Goal: Information Seeking & Learning: Learn about a topic

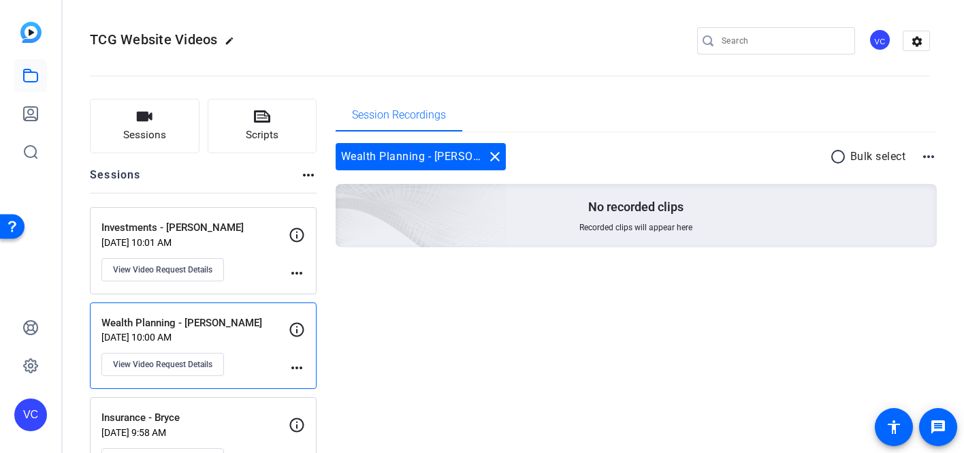
scroll to position [25, 0]
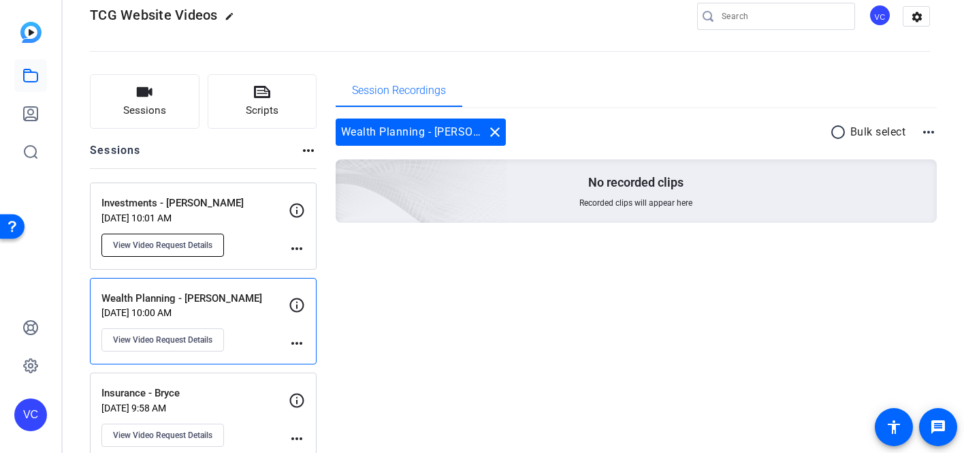
click at [168, 245] on span "View Video Request Details" at bounding box center [162, 245] width 99 height 11
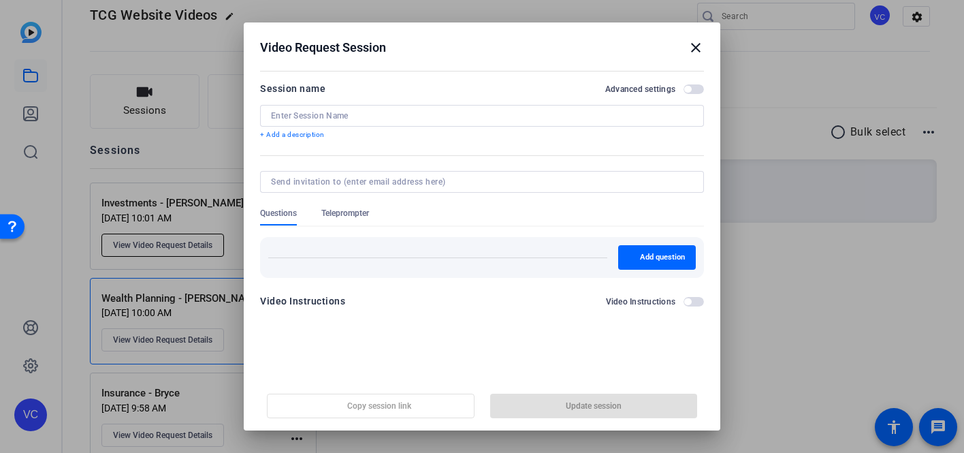
type input "Investments - Ira"
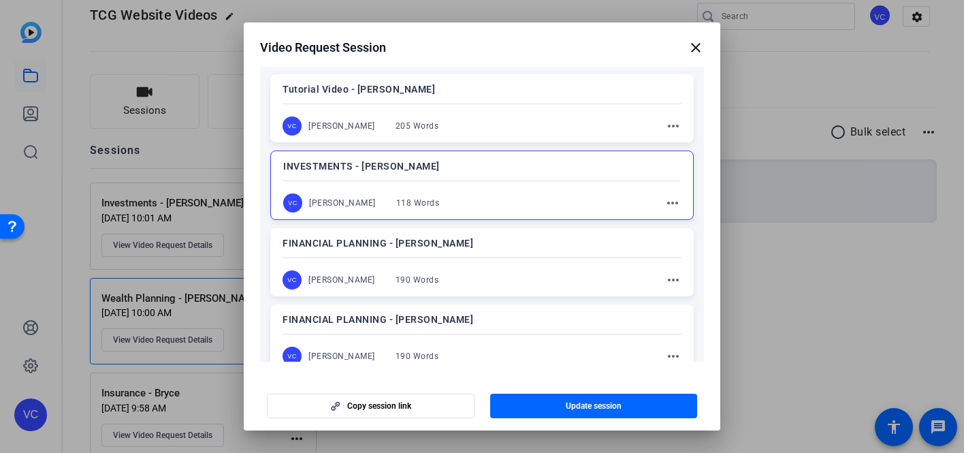
scroll to position [234, 0]
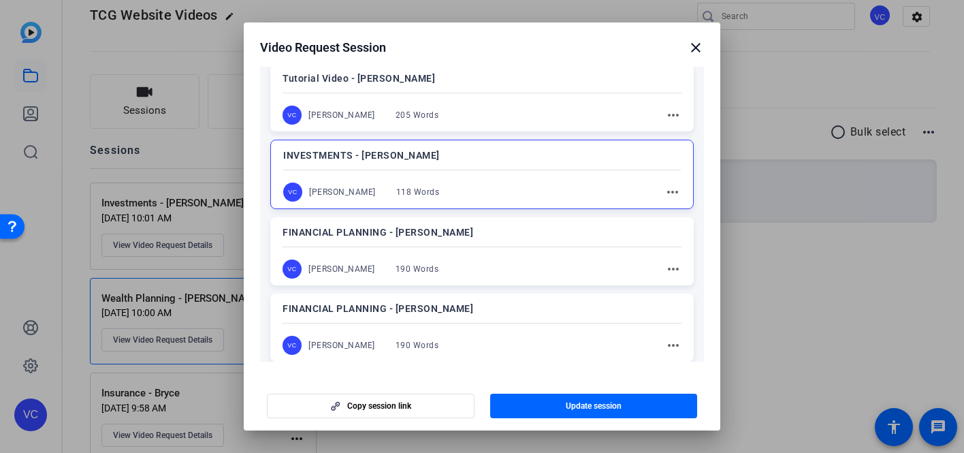
click at [695, 46] on mat-icon "close" at bounding box center [696, 47] width 16 height 16
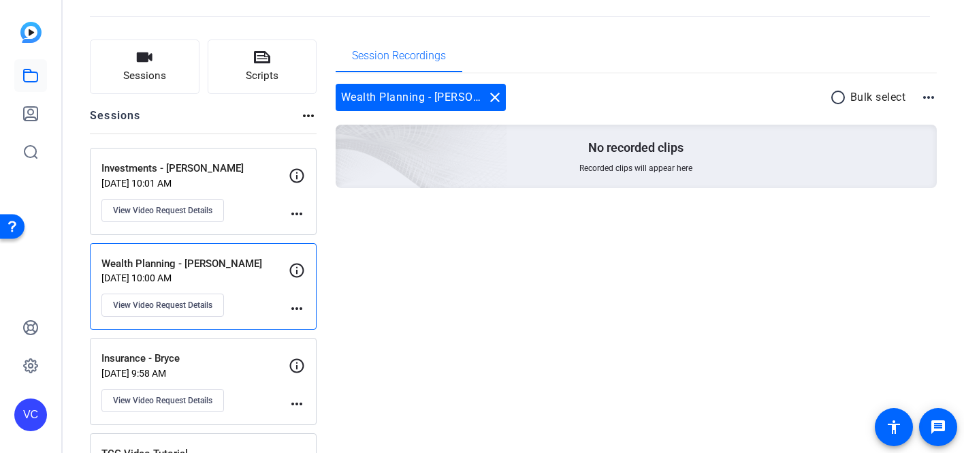
scroll to position [61, 0]
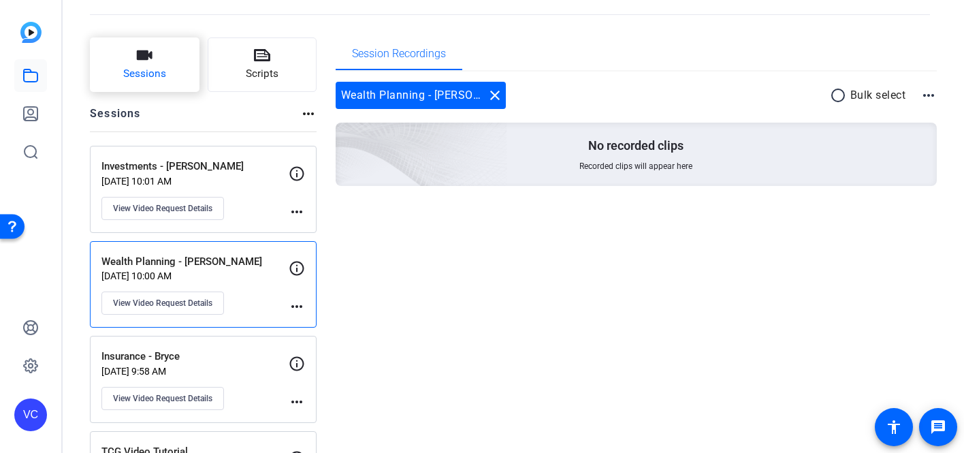
click at [160, 76] on span "Sessions" at bounding box center [144, 74] width 43 height 16
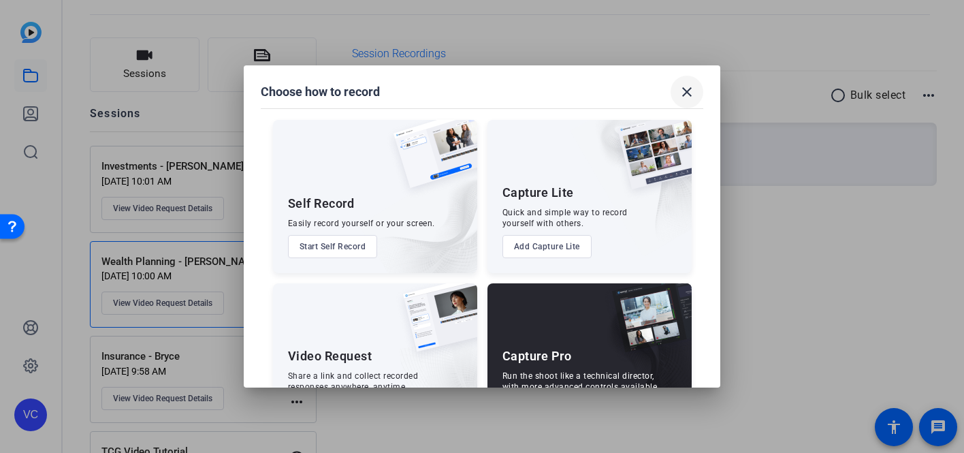
click at [681, 95] on mat-icon "close" at bounding box center [687, 92] width 16 height 16
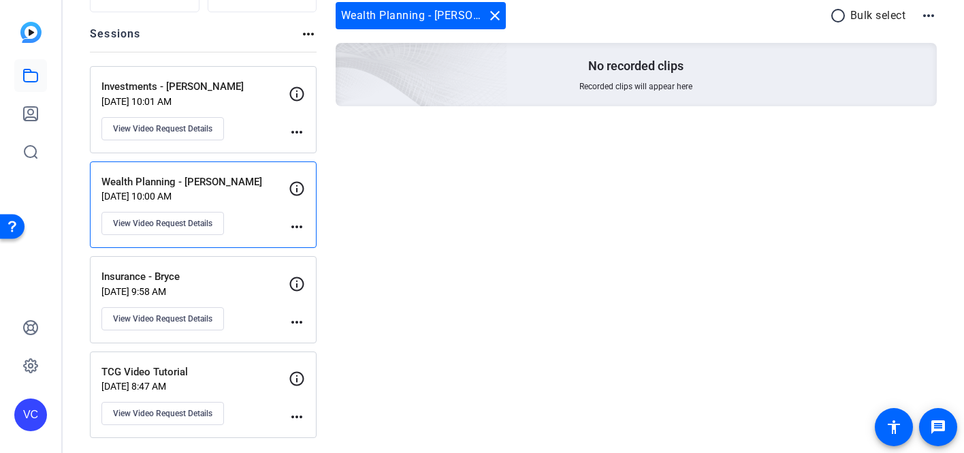
scroll to position [143, 0]
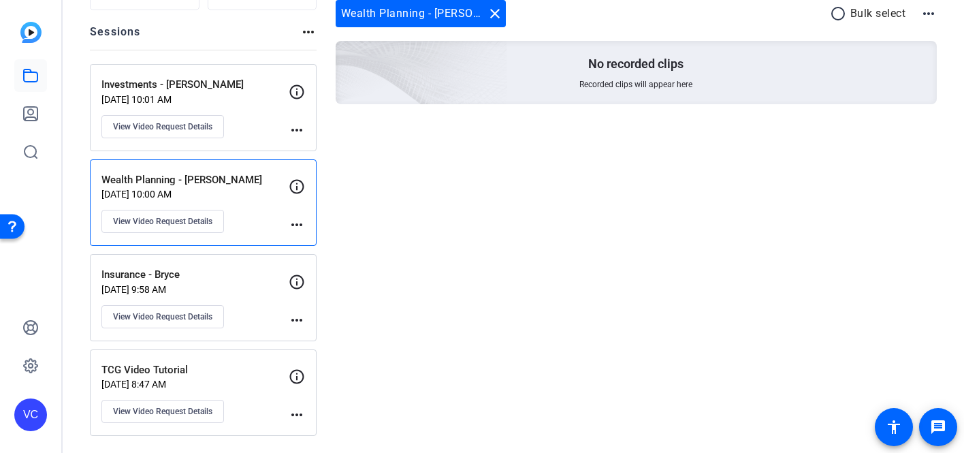
click at [299, 126] on mat-icon "more_horiz" at bounding box center [297, 130] width 16 height 16
click at [297, 89] on div at bounding box center [482, 226] width 964 height 453
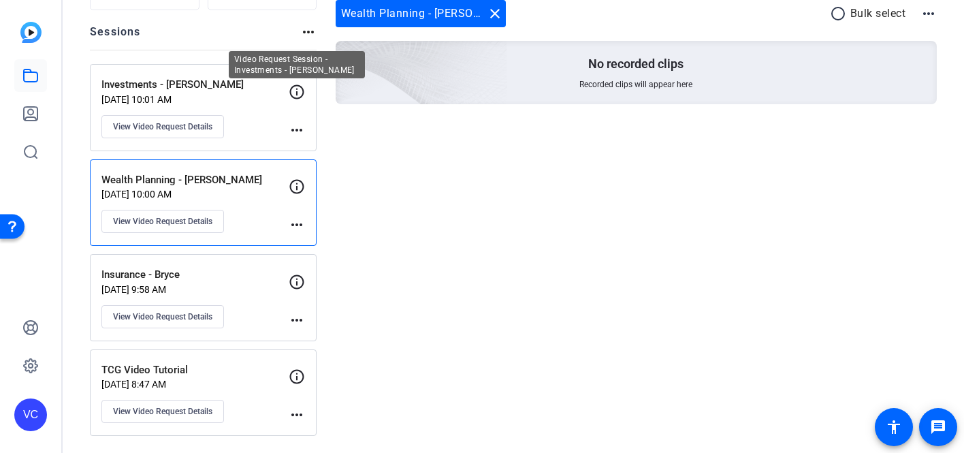
click at [297, 89] on icon at bounding box center [297, 92] width 16 height 16
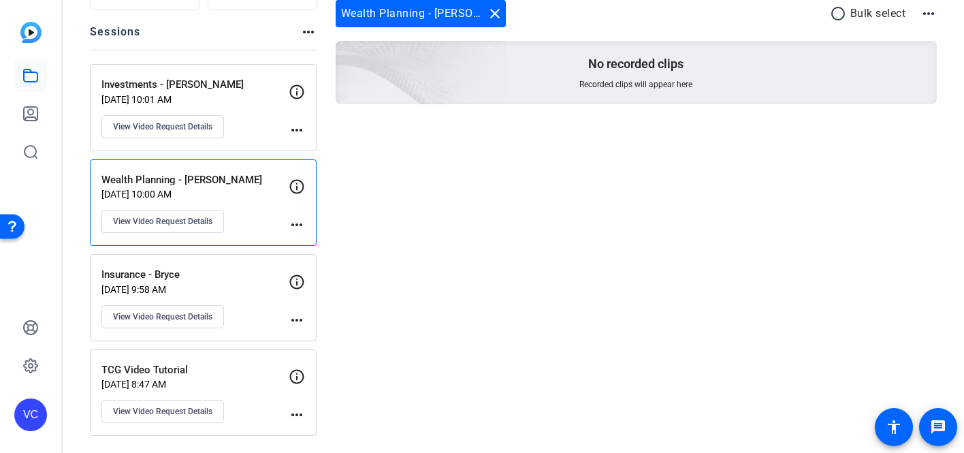
click at [194, 88] on p "Investments - Ira" at bounding box center [194, 85] width 187 height 16
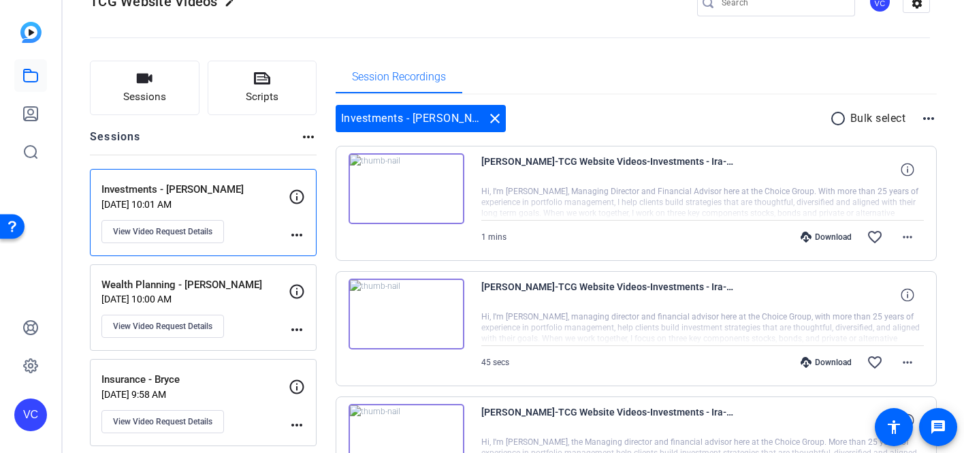
scroll to position [33, 0]
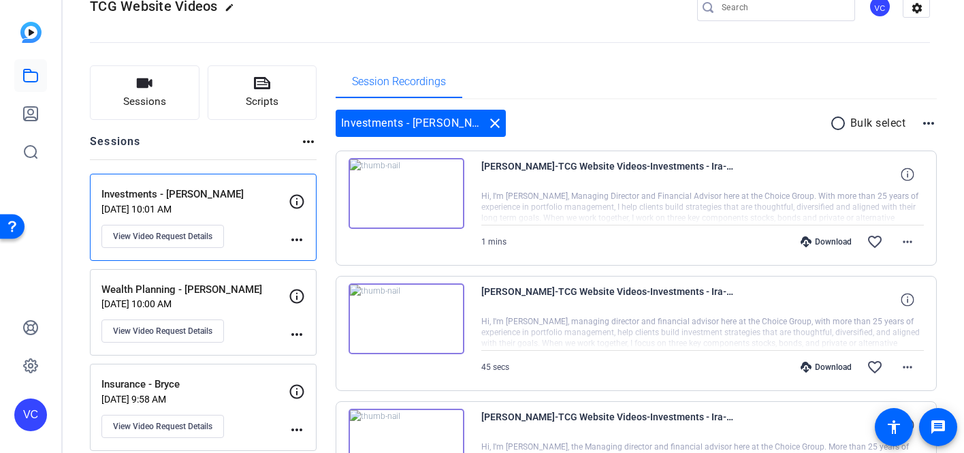
click at [406, 185] on img at bounding box center [407, 193] width 116 height 71
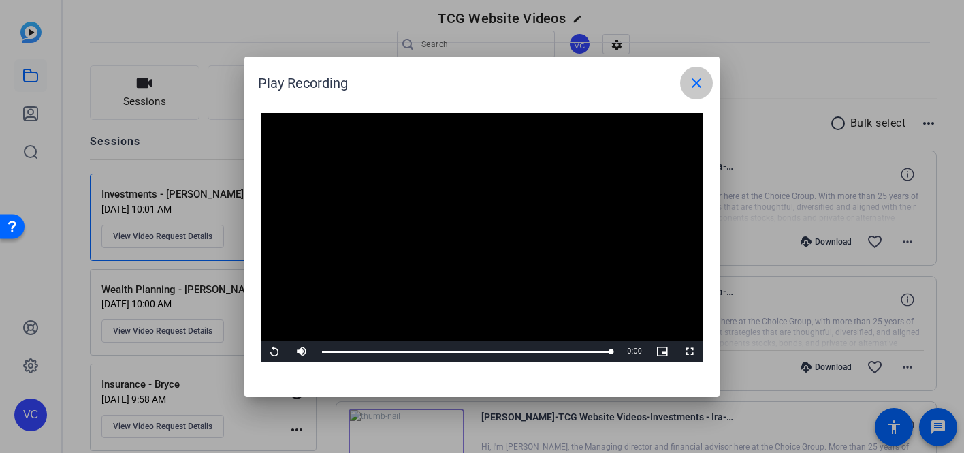
click at [696, 85] on mat-icon "close" at bounding box center [696, 83] width 16 height 16
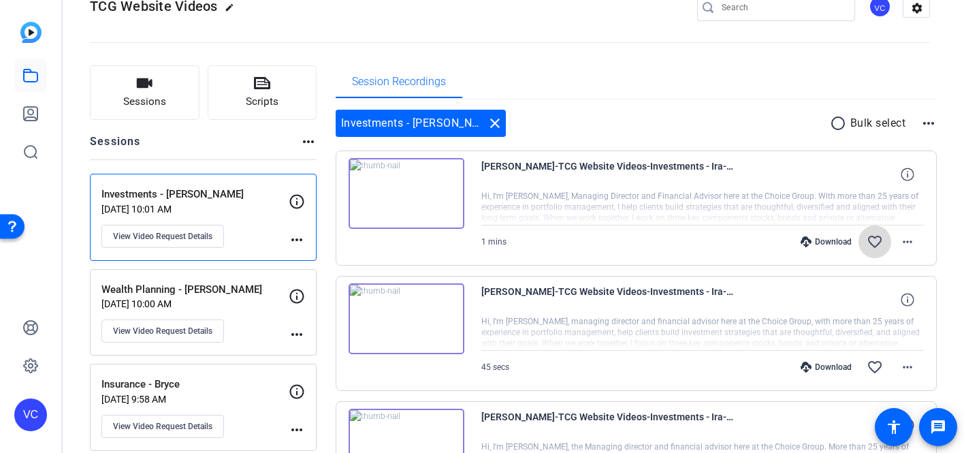
click at [874, 238] on mat-icon "favorite_border" at bounding box center [875, 242] width 16 height 16
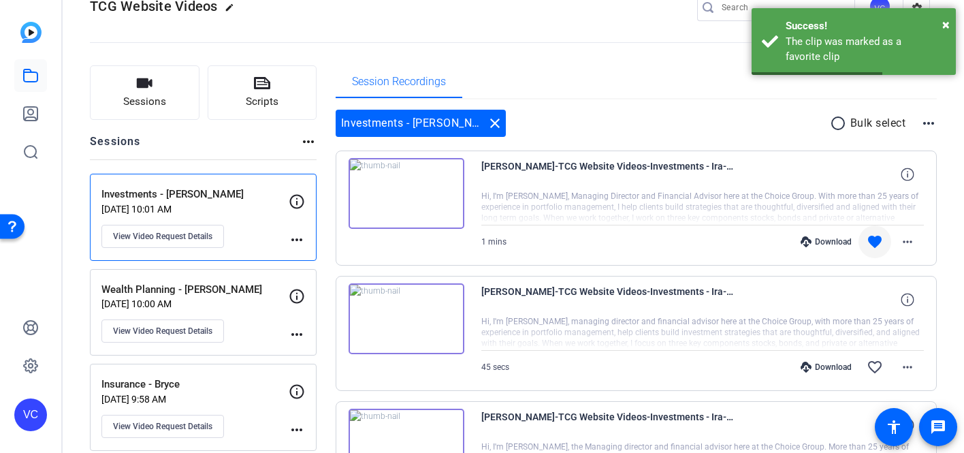
click at [399, 320] on img at bounding box center [407, 318] width 116 height 71
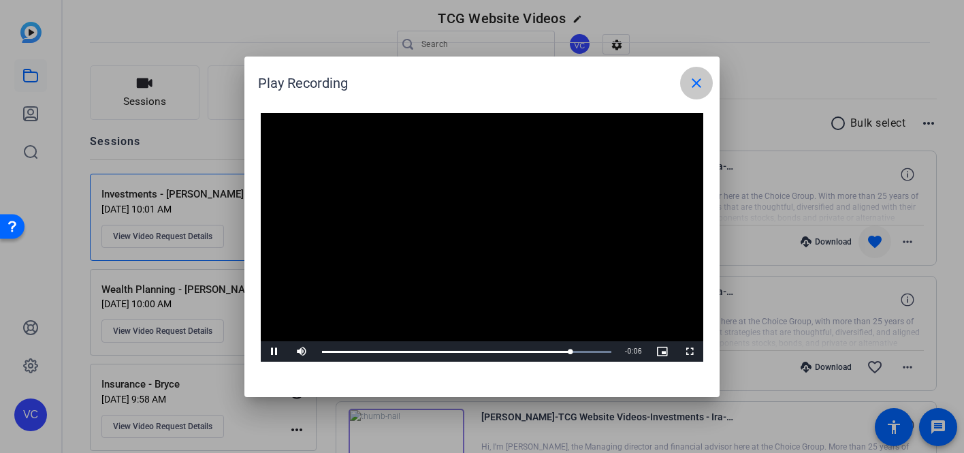
click at [692, 83] on mat-icon "close" at bounding box center [696, 83] width 16 height 16
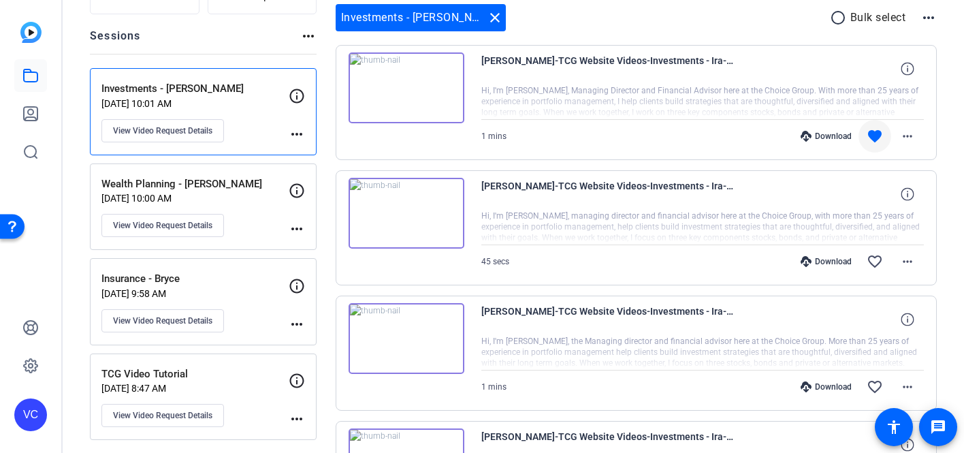
scroll to position [145, 0]
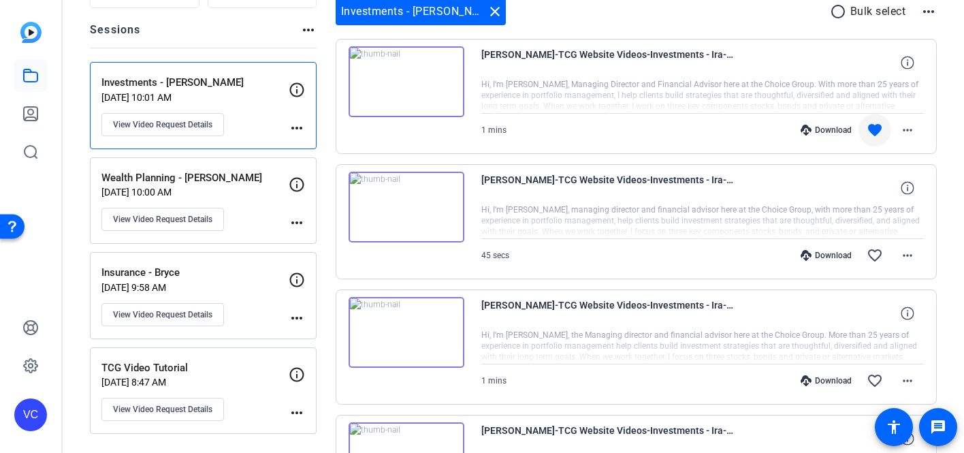
click at [406, 335] on img at bounding box center [407, 332] width 116 height 71
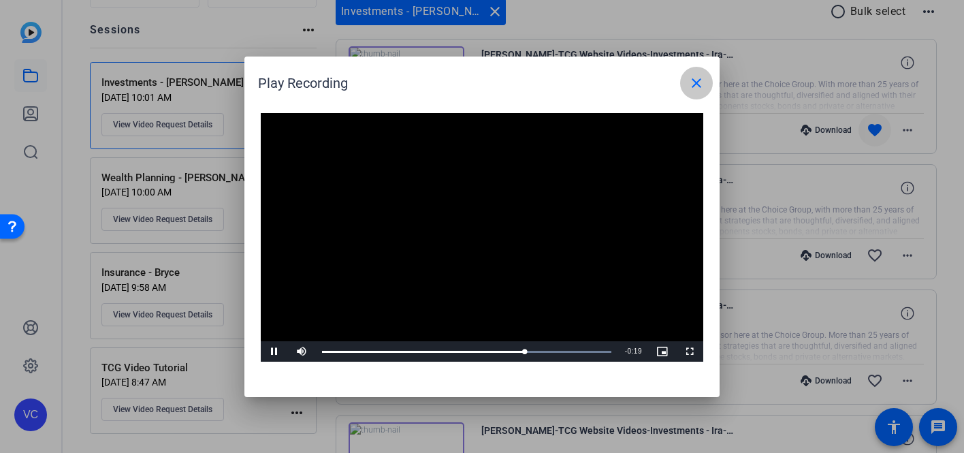
click at [695, 84] on mat-icon "close" at bounding box center [696, 83] width 16 height 16
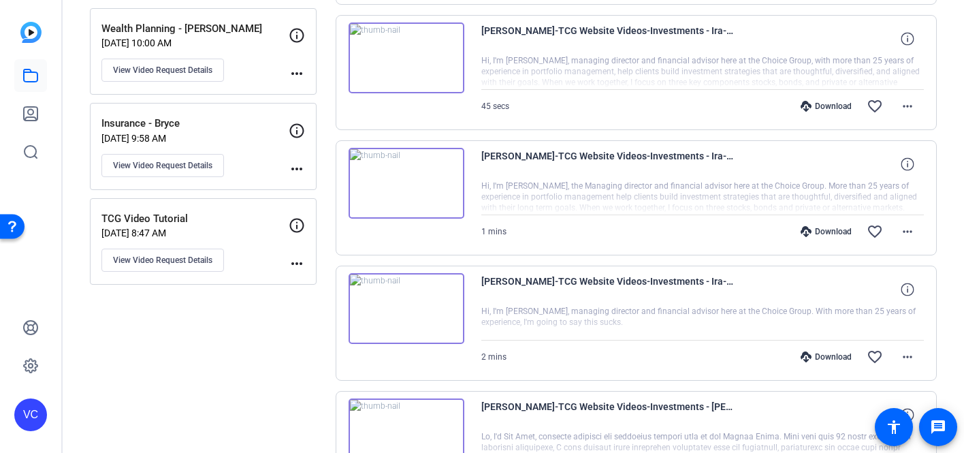
scroll to position [297, 0]
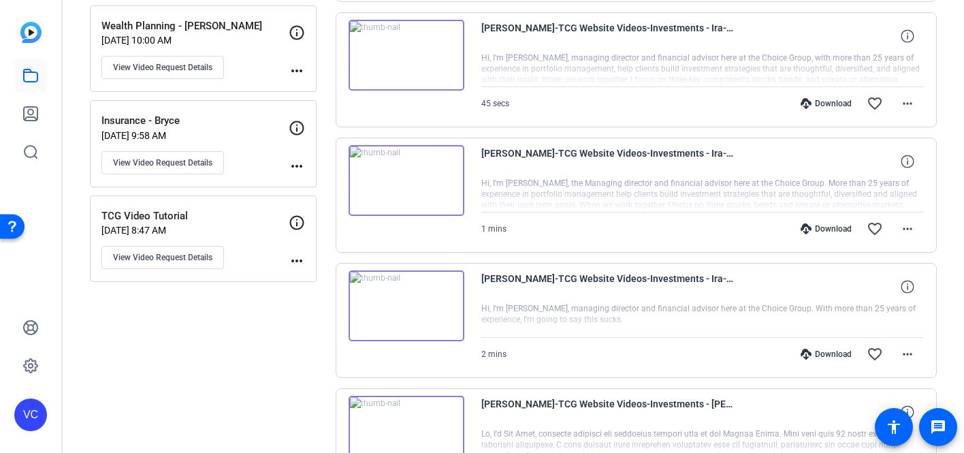
click at [406, 302] on img at bounding box center [407, 305] width 116 height 71
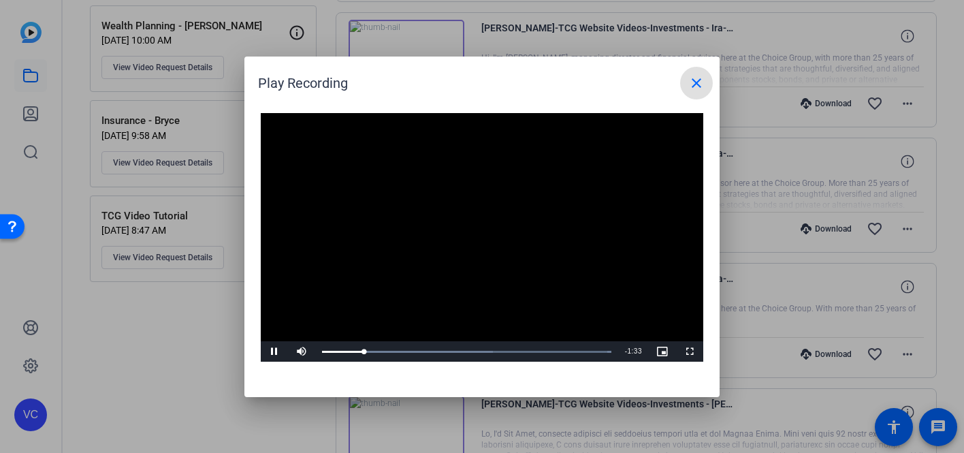
click at [694, 88] on mat-icon "close" at bounding box center [696, 83] width 16 height 16
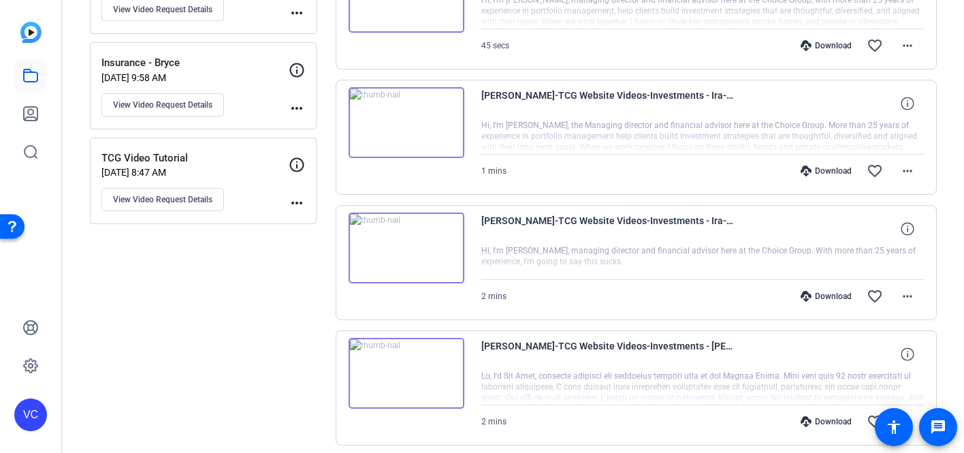
scroll to position [355, 0]
click at [408, 372] on img at bounding box center [407, 372] width 116 height 71
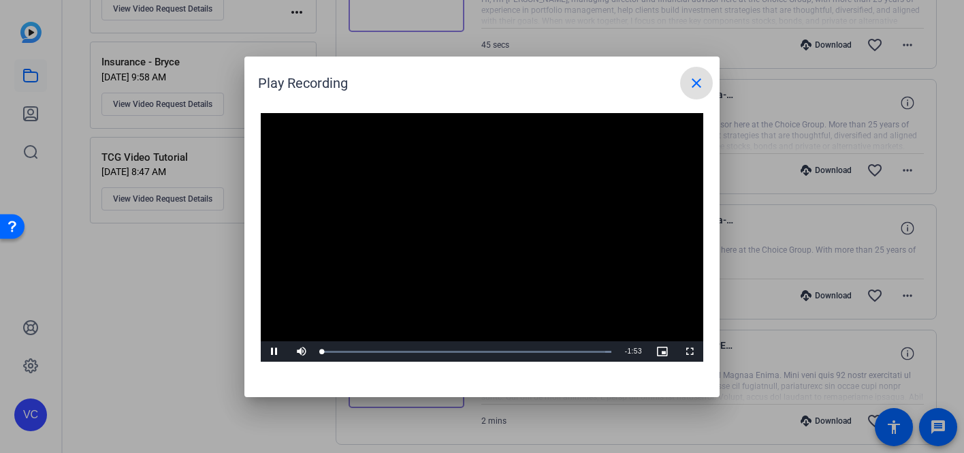
click at [464, 225] on video "Video Player" at bounding box center [482, 237] width 443 height 249
click at [278, 351] on span "Video Player" at bounding box center [274, 351] width 27 height 0
click at [693, 84] on mat-icon "close" at bounding box center [696, 83] width 16 height 16
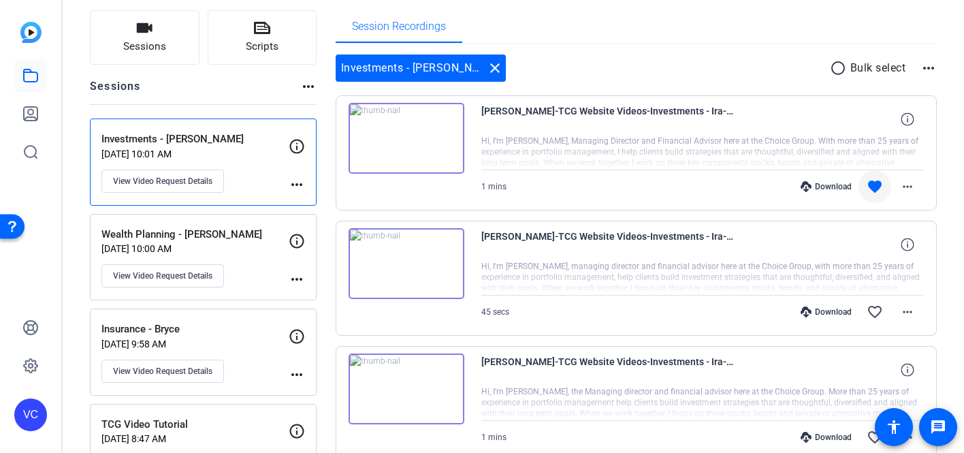
scroll to position [84, 0]
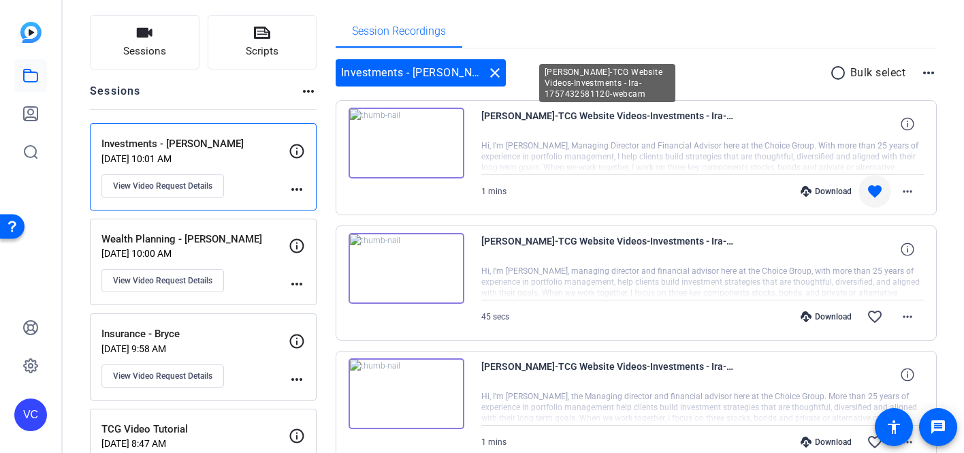
click at [564, 135] on span "ira katz-TCG Website Videos-Investments - Ira-1757432581120-webcam" at bounding box center [607, 124] width 252 height 33
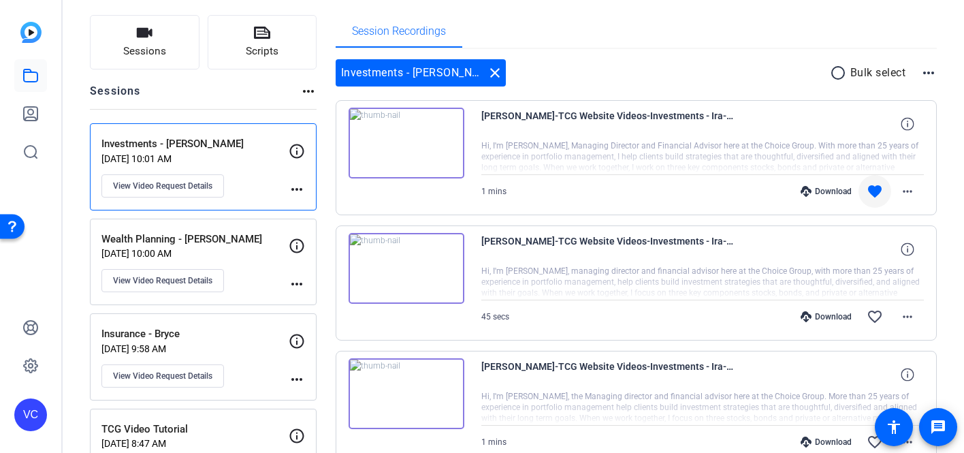
click at [457, 118] on img at bounding box center [407, 143] width 116 height 71
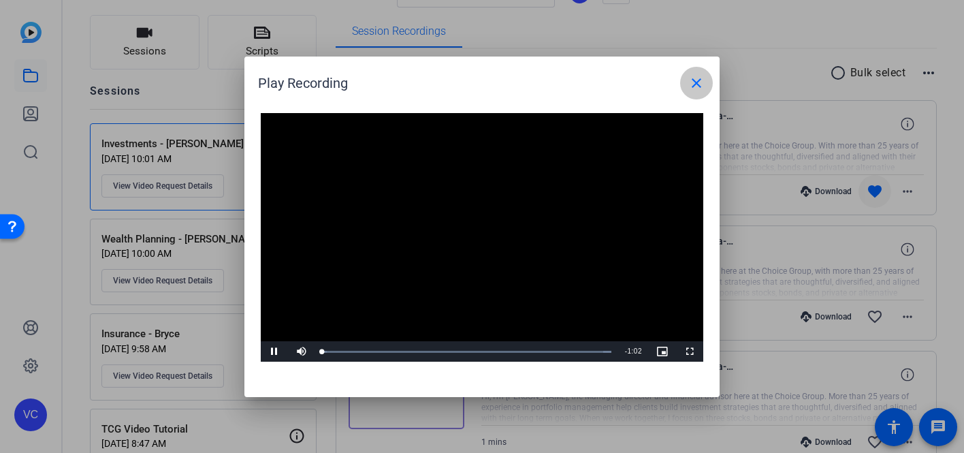
click at [692, 79] on mat-icon "close" at bounding box center [696, 83] width 16 height 16
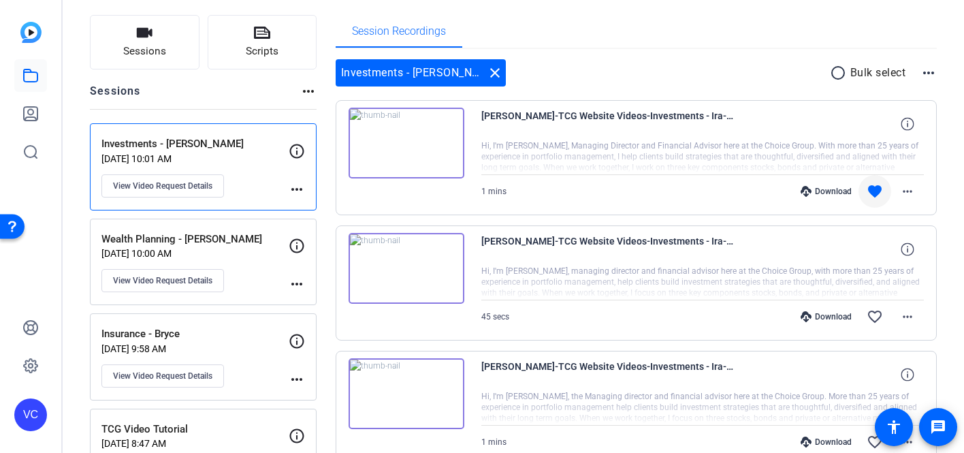
click at [924, 74] on mat-icon "more_horiz" at bounding box center [928, 73] width 16 height 16
click at [905, 191] on div at bounding box center [482, 226] width 964 height 453
click at [905, 191] on mat-icon "more_horiz" at bounding box center [907, 191] width 16 height 16
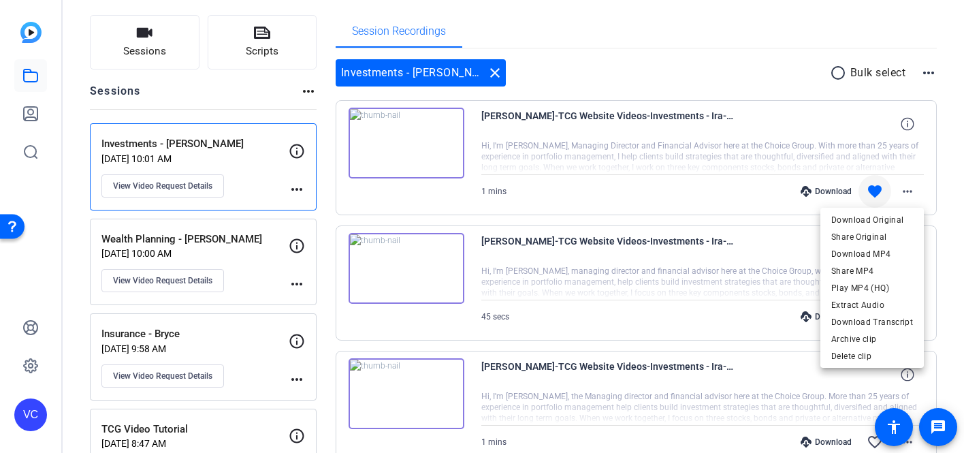
click at [607, 142] on div at bounding box center [482, 226] width 964 height 453
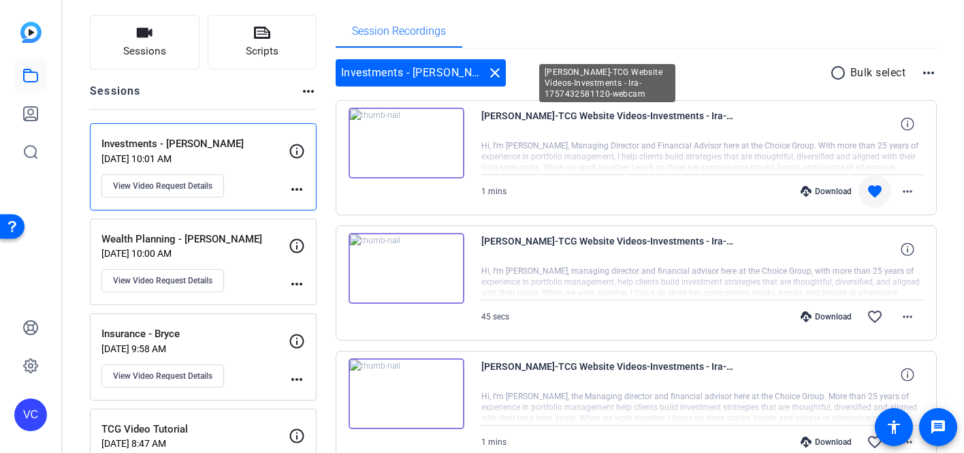
click at [595, 116] on span "ira katz-TCG Website Videos-Investments - Ira-1757432581120-webcam" at bounding box center [607, 124] width 252 height 33
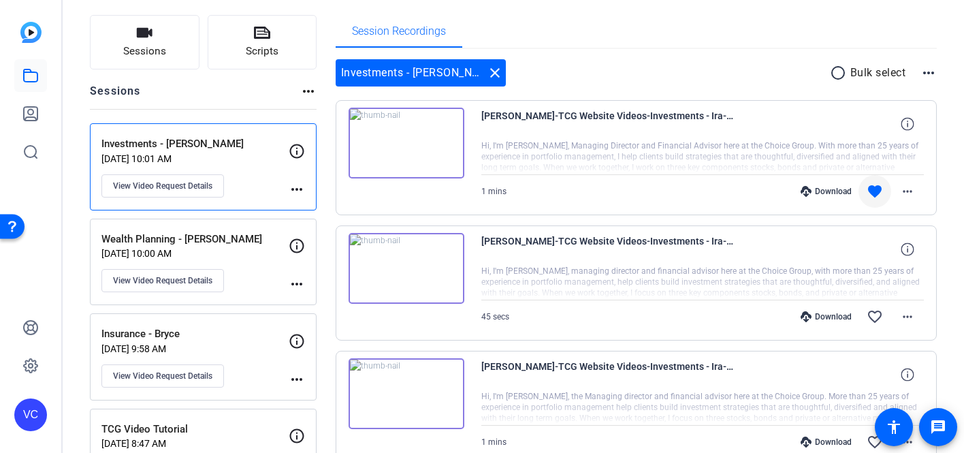
click at [586, 101] on div "ira katz-TCG Website Videos-Investments - Ira-1757432581120-webcam Hi, I'm Ira …" at bounding box center [637, 157] width 602 height 115
click at [813, 191] on div "Download" at bounding box center [826, 191] width 65 height 11
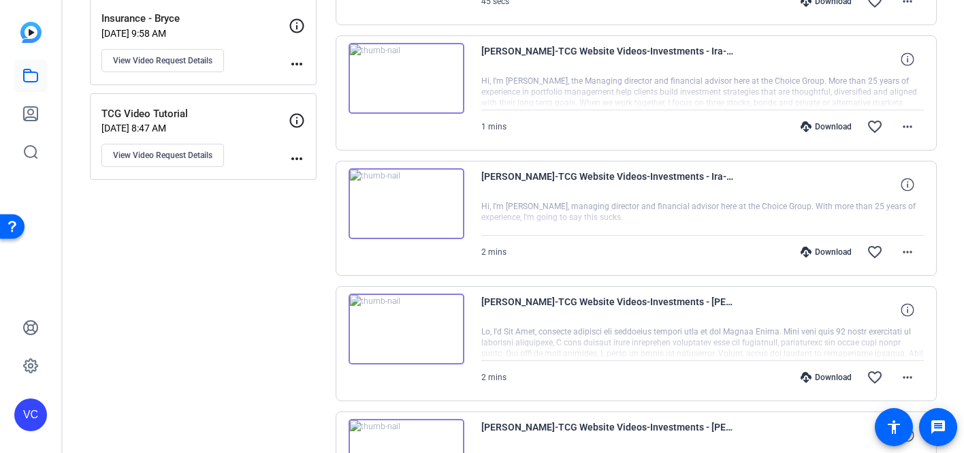
scroll to position [0, 0]
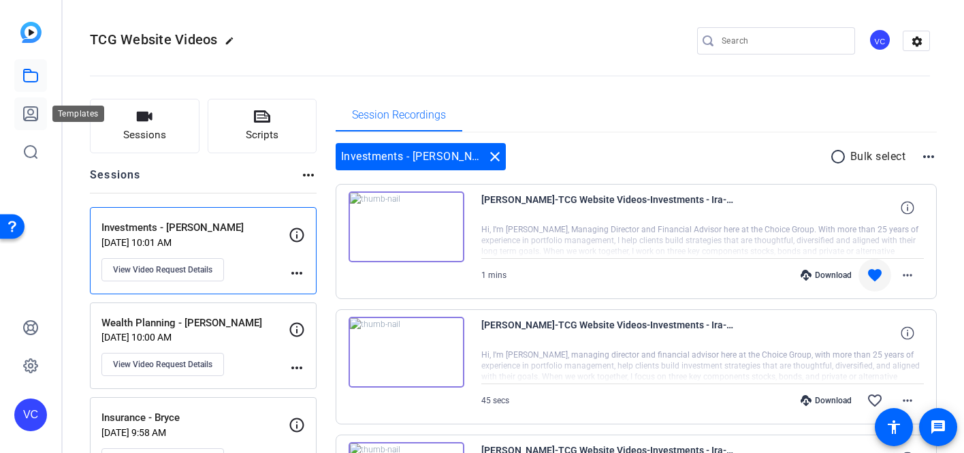
click at [33, 119] on icon at bounding box center [30, 114] width 16 height 16
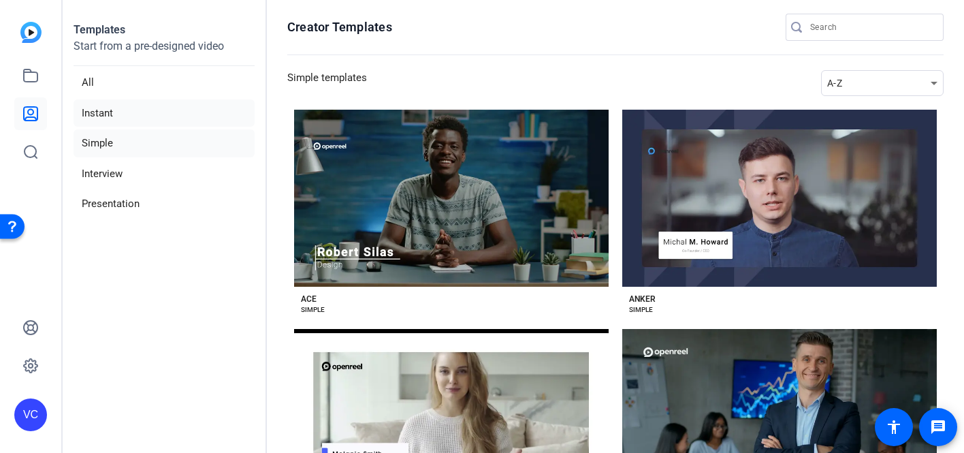
click at [97, 114] on li "Instant" at bounding box center [164, 113] width 181 height 28
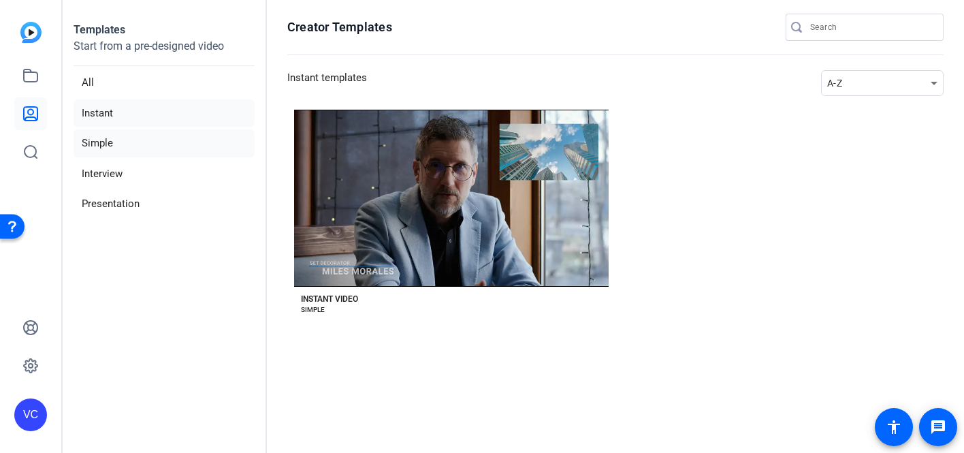
click at [97, 137] on li "Simple" at bounding box center [164, 143] width 181 height 28
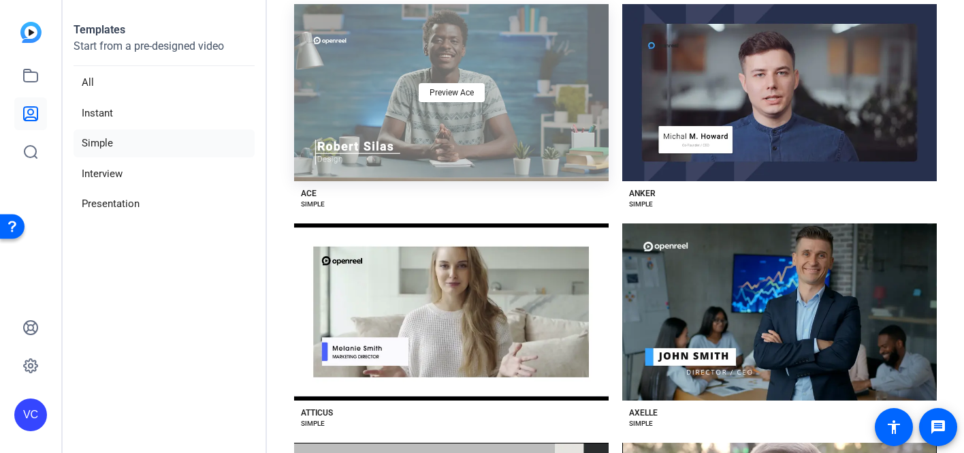
scroll to position [108, 0]
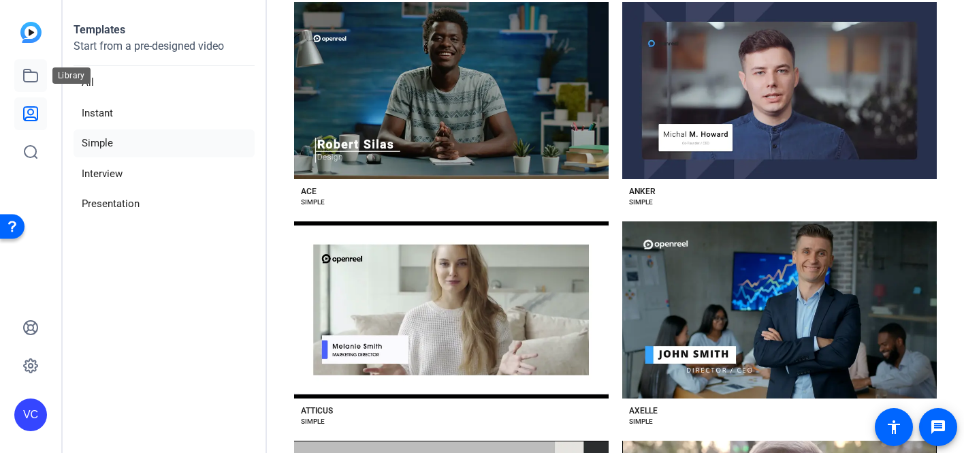
click at [31, 80] on icon at bounding box center [30, 75] width 16 height 16
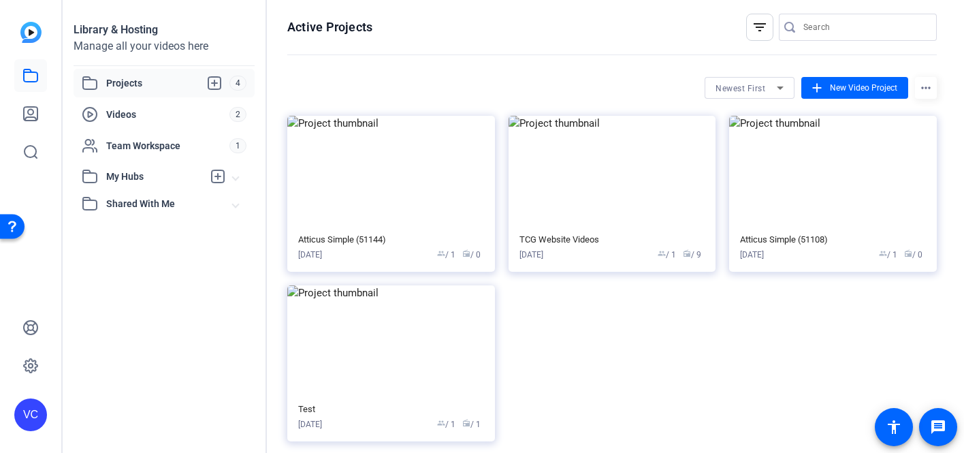
click at [121, 82] on span "Projects" at bounding box center [167, 83] width 123 height 16
click at [36, 115] on icon at bounding box center [30, 114] width 16 height 16
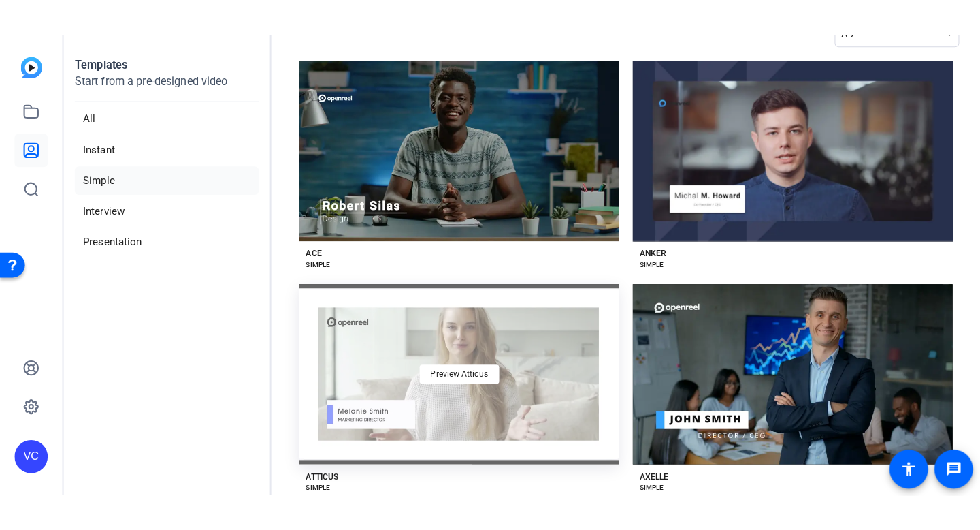
scroll to position [92, 0]
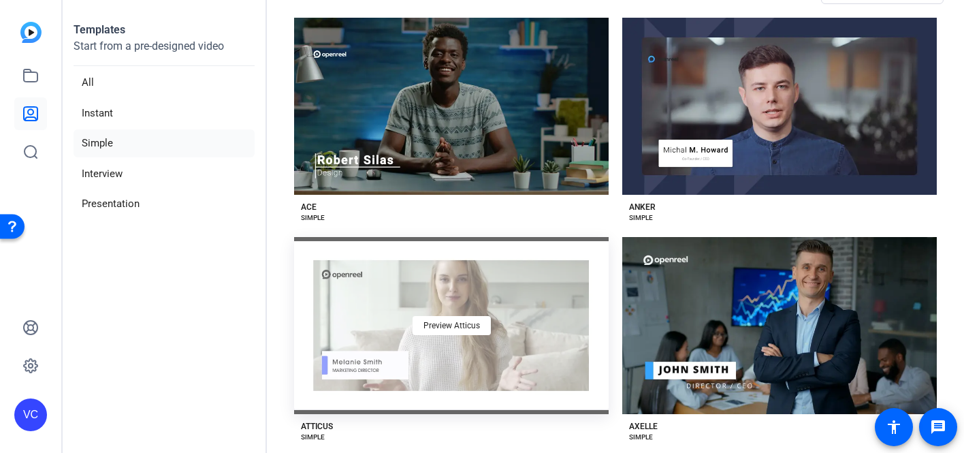
click at [427, 354] on div "Preview Atticus" at bounding box center [451, 325] width 315 height 177
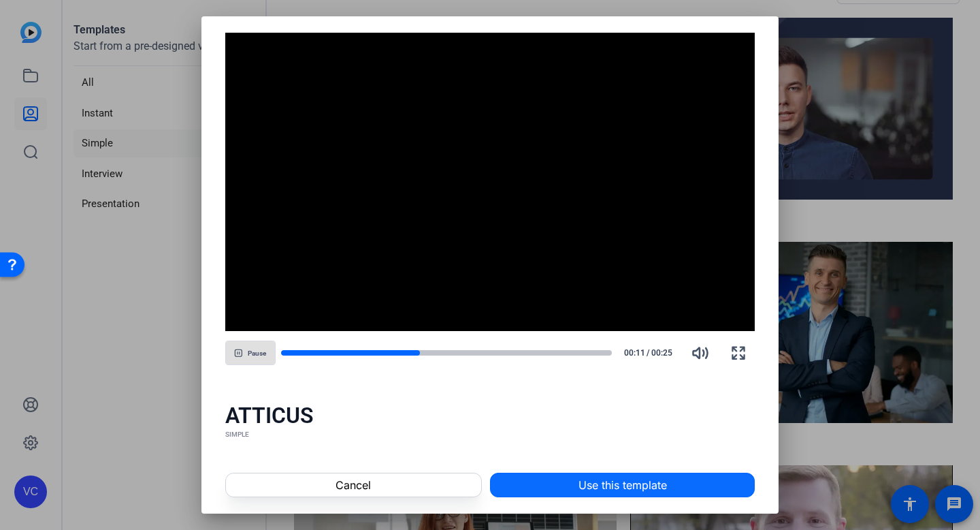
click at [509, 452] on span at bounding box center [622, 484] width 263 height 33
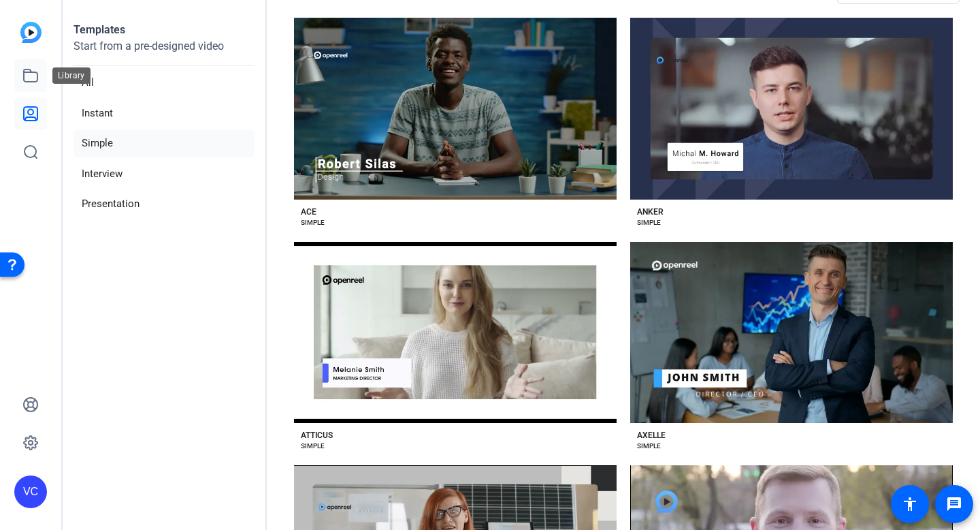
click at [30, 79] on icon at bounding box center [30, 75] width 16 height 16
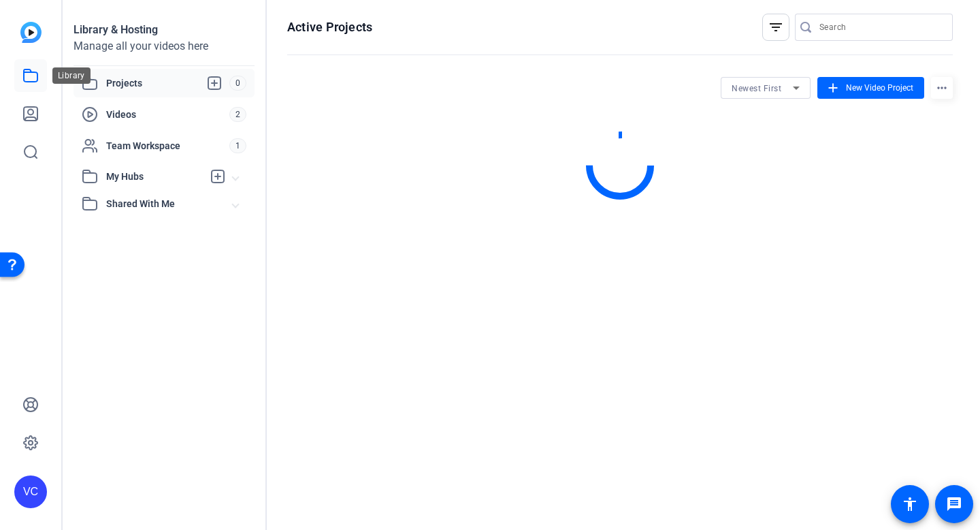
click at [26, 78] on icon at bounding box center [30, 75] width 16 height 16
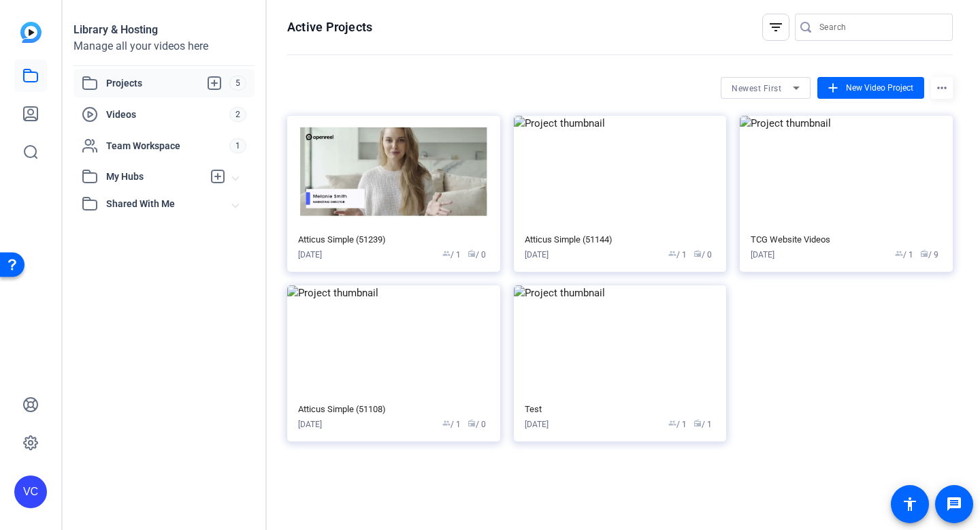
click at [118, 84] on span "Projects" at bounding box center [167, 83] width 123 height 16
click at [160, 142] on span "Team Workspace" at bounding box center [167, 146] width 123 height 14
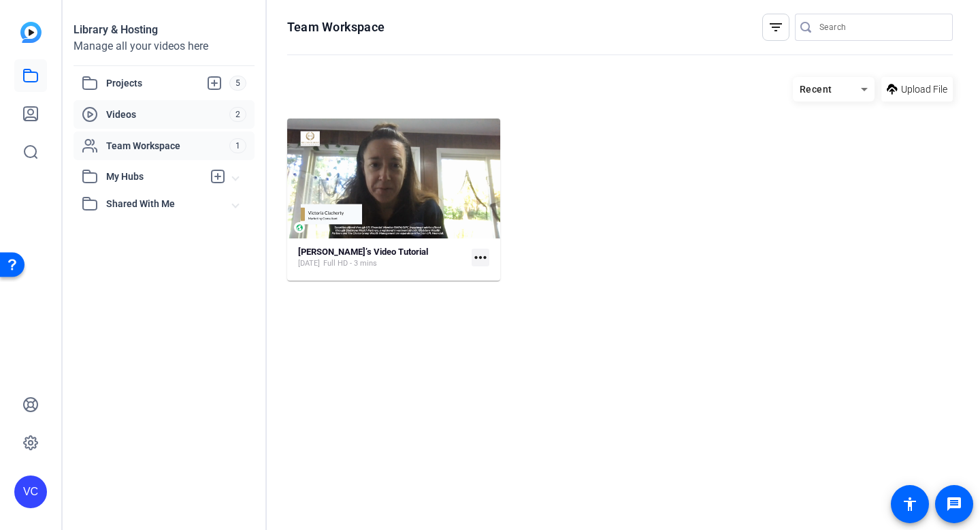
click at [157, 113] on span "Videos" at bounding box center [167, 115] width 123 height 14
click at [141, 84] on span "Projects" at bounding box center [167, 83] width 123 height 16
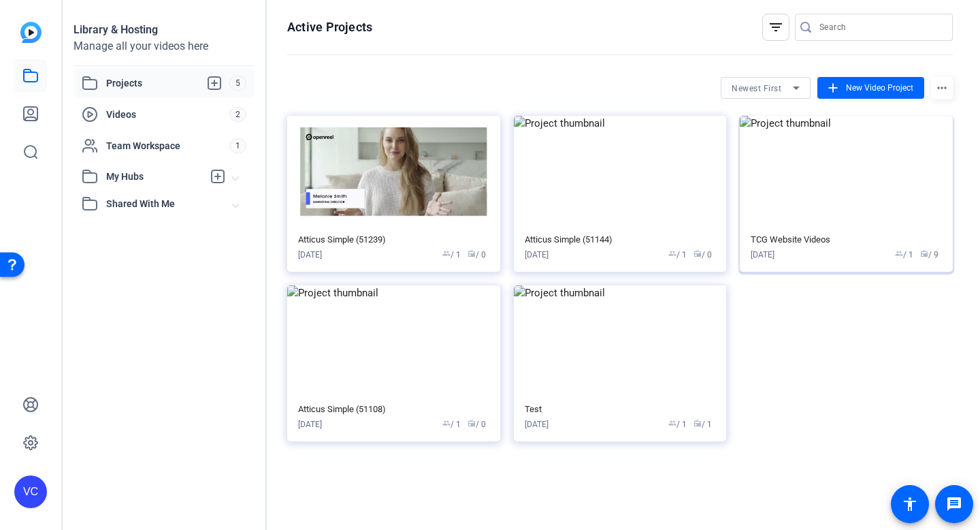
click at [758, 206] on img at bounding box center [846, 172] width 213 height 112
click at [191, 199] on span "Shared With Me" at bounding box center [169, 204] width 127 height 14
click at [216, 84] on icon at bounding box center [214, 83] width 16 height 16
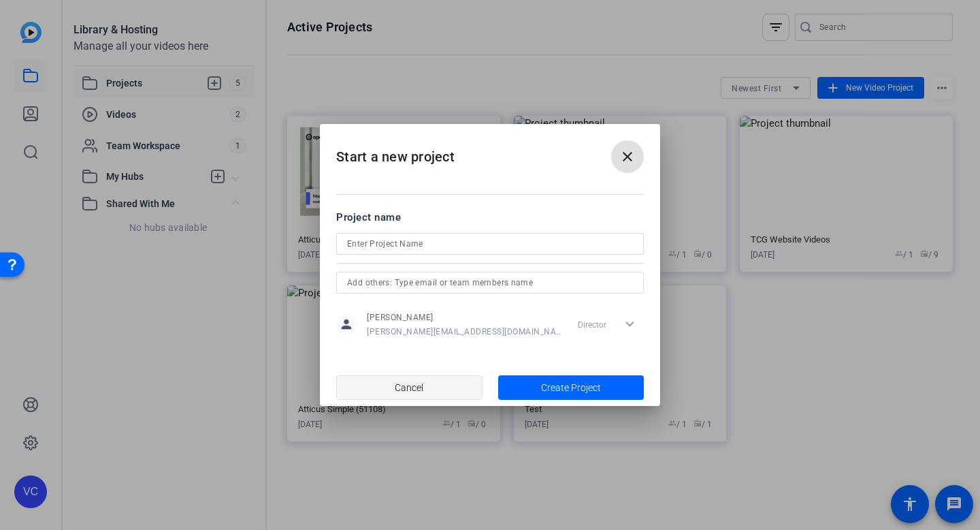
click at [393, 383] on span "button" at bounding box center [409, 387] width 145 height 33
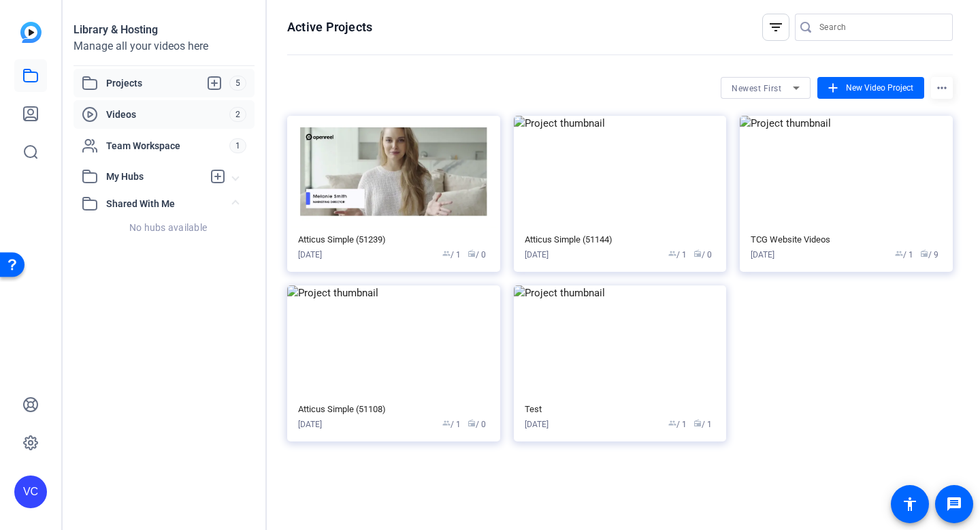
click at [212, 116] on span "Videos" at bounding box center [167, 115] width 123 height 14
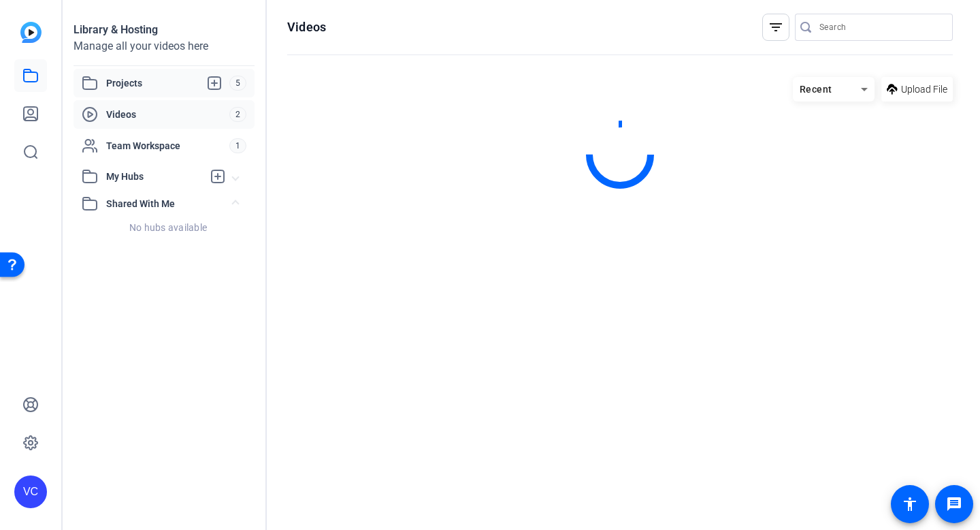
click at [174, 88] on span "Projects" at bounding box center [167, 83] width 123 height 16
